Goal: Task Accomplishment & Management: Use online tool/utility

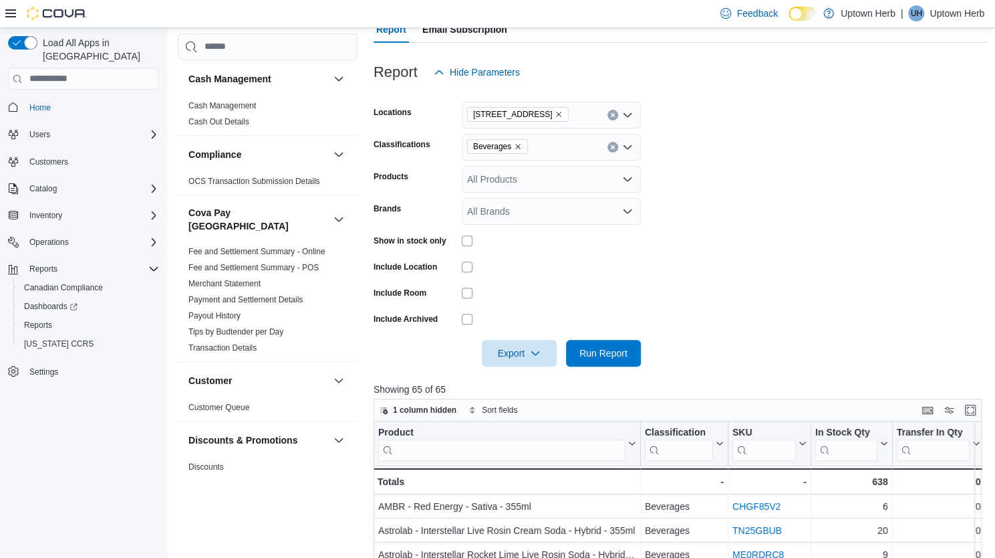
scroll to position [148, 0]
click at [523, 346] on span "Export" at bounding box center [519, 352] width 59 height 27
click at [572, 280] on form "Locations [STREET_ADDRESS] Classifications Beverages Products All Products Bran…" at bounding box center [681, 226] width 615 height 281
click at [516, 150] on span "Beverages" at bounding box center [497, 146] width 49 height 13
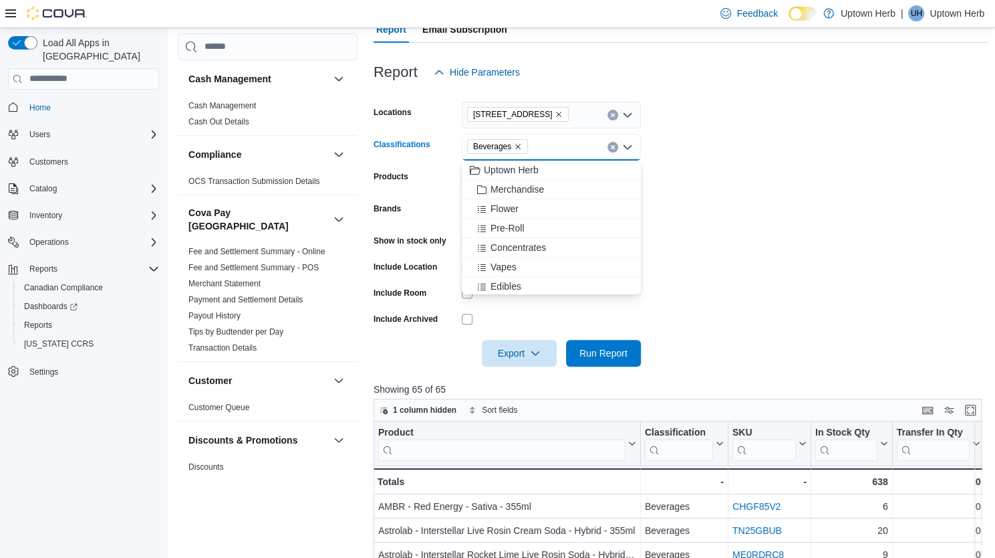
click at [517, 148] on icon "Remove Beverages from selection in this group" at bounding box center [518, 146] width 8 height 8
click at [511, 246] on span "Capsules" at bounding box center [510, 250] width 39 height 13
click at [491, 251] on span "Oil" at bounding box center [496, 250] width 11 height 13
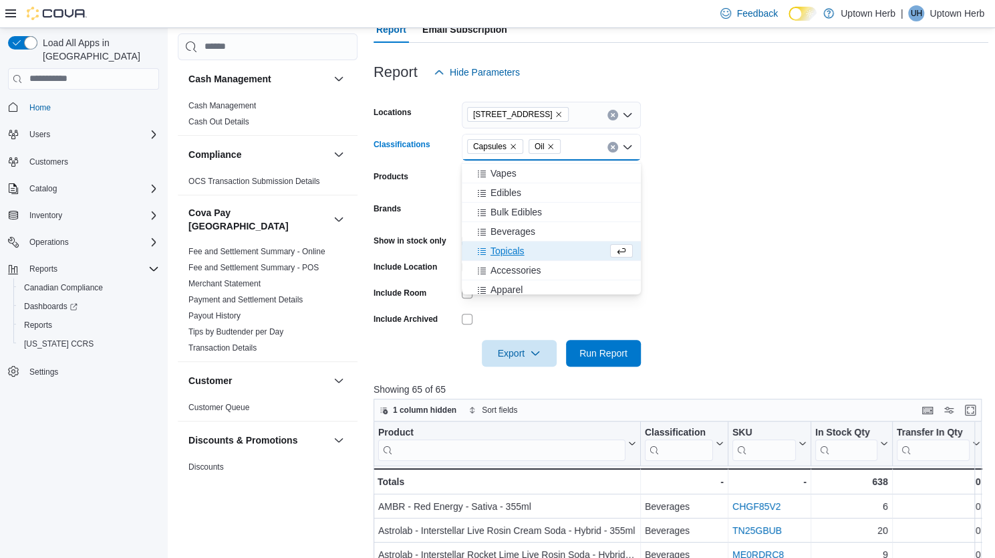
click at [512, 251] on span "Topicals" at bounding box center [508, 250] width 34 height 13
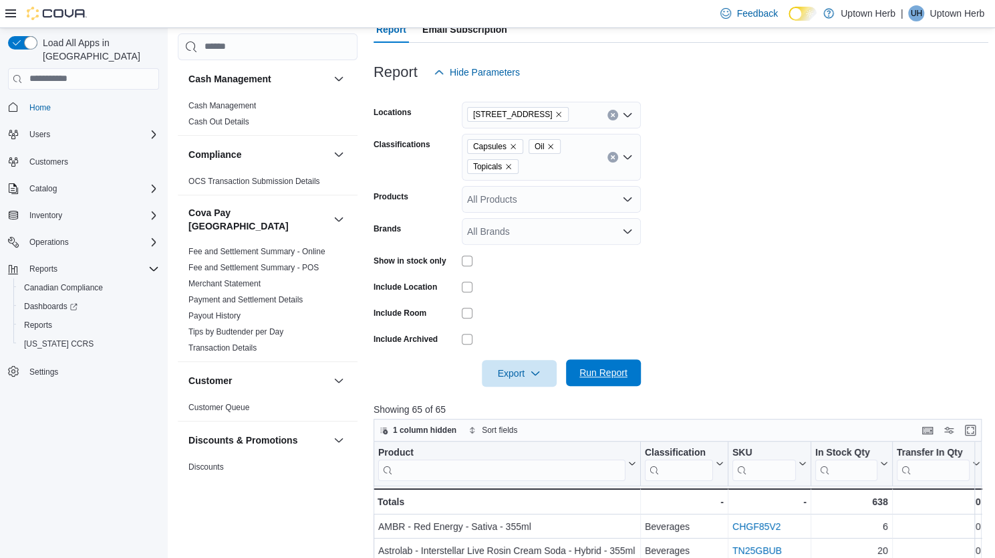
click at [595, 374] on span "Run Report" at bounding box center [604, 372] width 48 height 13
click at [505, 375] on span "Export" at bounding box center [519, 372] width 59 height 27
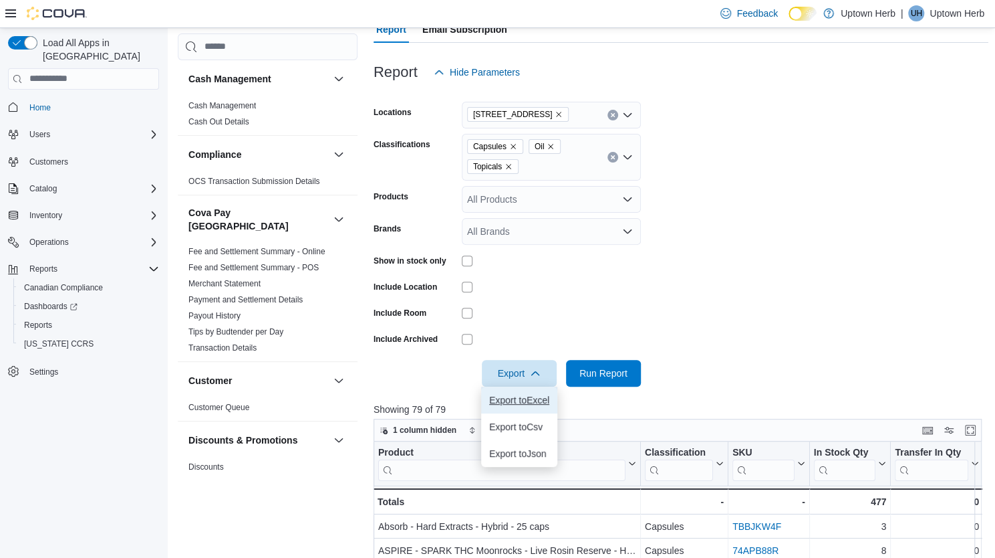
click at [527, 404] on span "Export to Excel" at bounding box center [519, 399] width 60 height 11
